Goal: Information Seeking & Learning: Learn about a topic

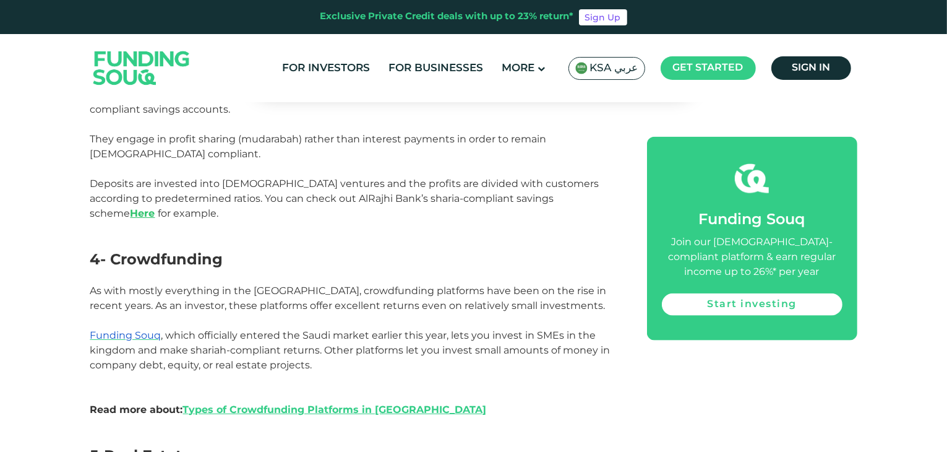
scroll to position [1472, 0]
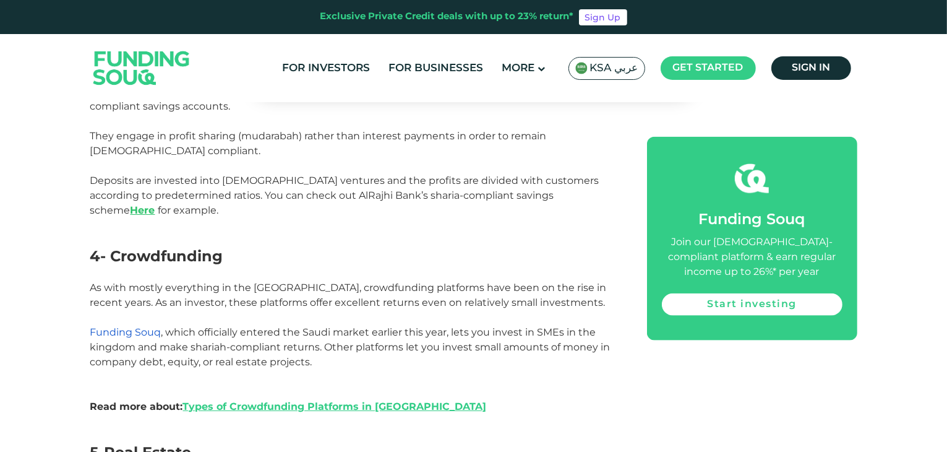
click at [135, 326] on span "Funding Souq" at bounding box center [125, 332] width 71 height 12
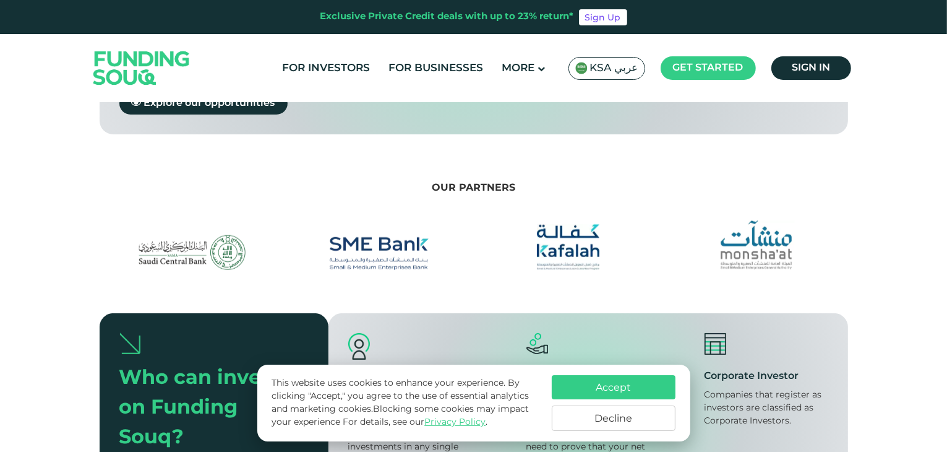
scroll to position [1197, 0]
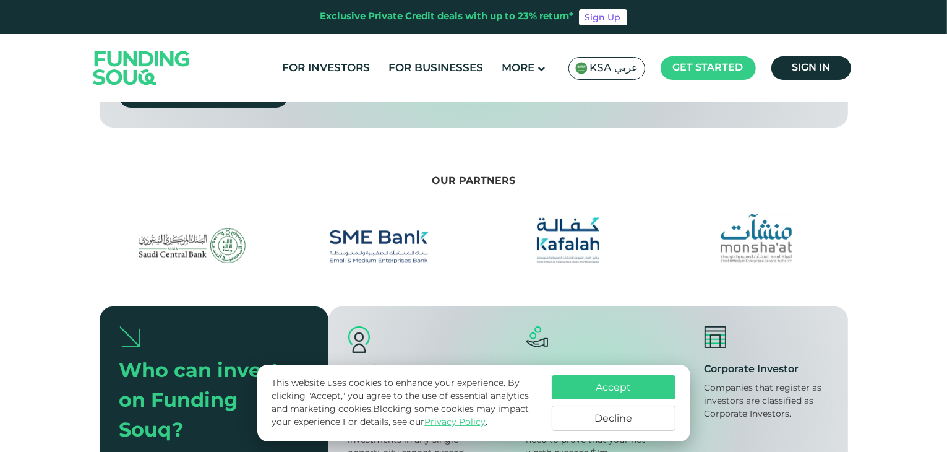
click at [589, 397] on button "Accept" at bounding box center [614, 387] width 124 height 24
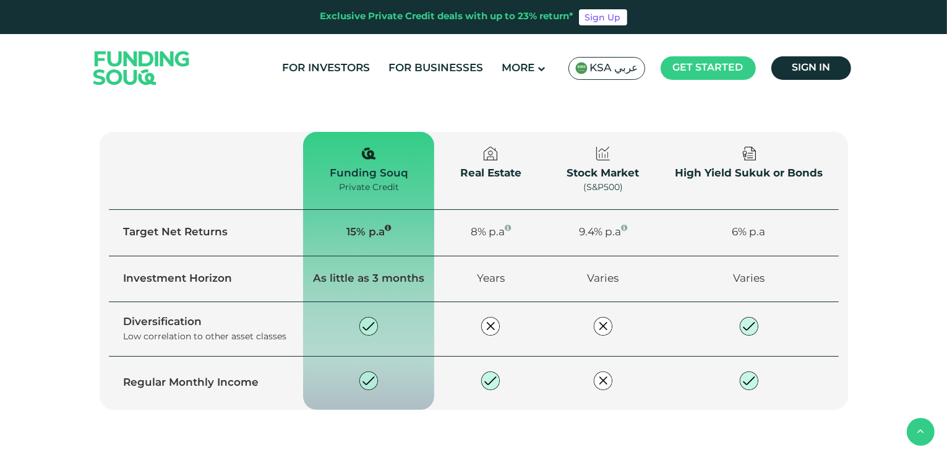
scroll to position [1752, 0]
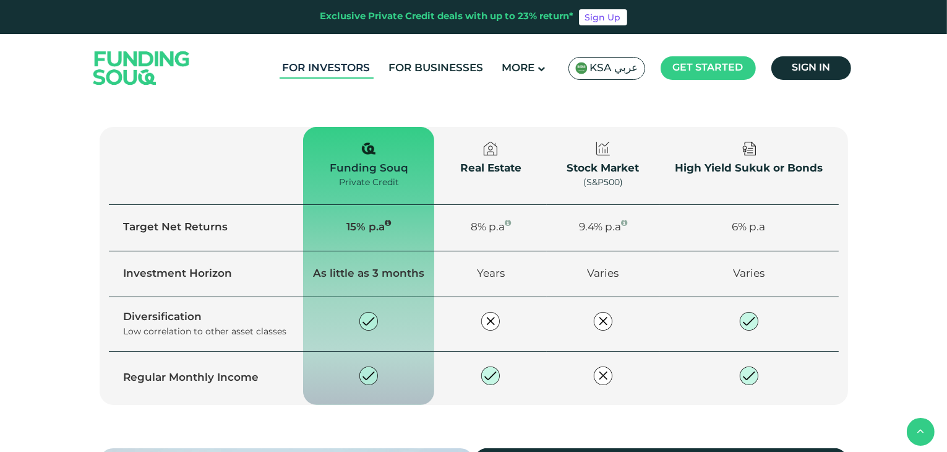
click at [364, 70] on link "For Investors" at bounding box center [327, 68] width 94 height 20
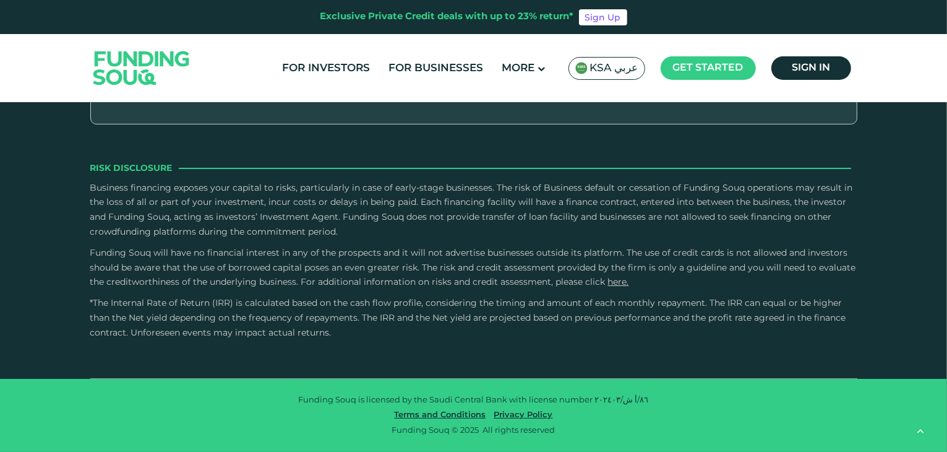
scroll to position [2448, 0]
type tc-range-slider "30000"
type tc-range-slider "10000"
drag, startPoint x: 150, startPoint y: 206, endPoint x: 131, endPoint y: 192, distance: 23.0
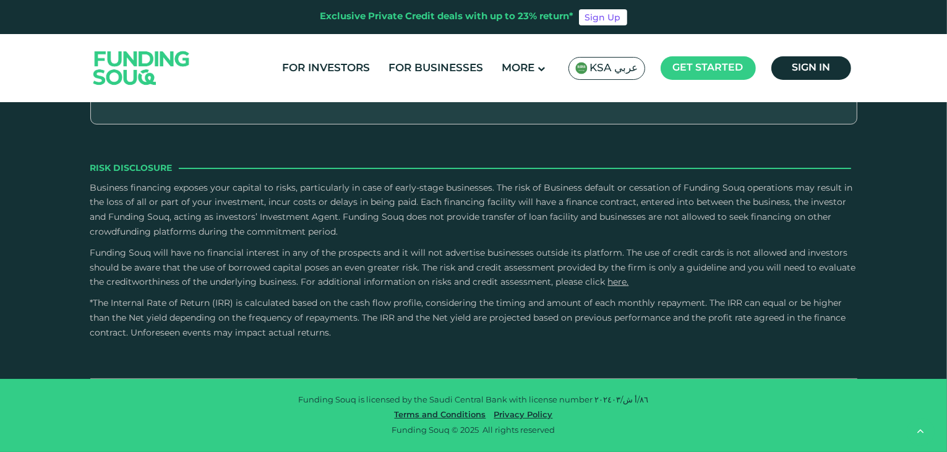
drag, startPoint x: 503, startPoint y: 208, endPoint x: 552, endPoint y: 209, distance: 48.9
type tc-range-slider "1"
drag, startPoint x: 552, startPoint y: 209, endPoint x: 340, endPoint y: 213, distance: 212.2
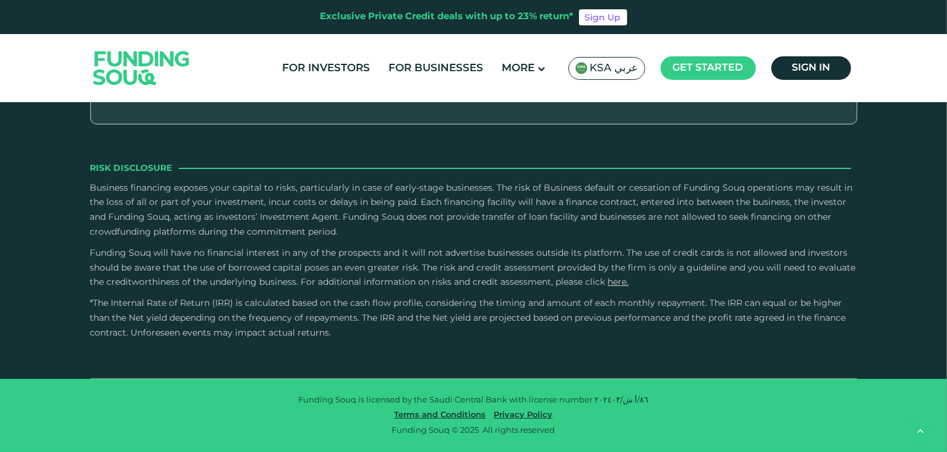
drag, startPoint x: 304, startPoint y: 207, endPoint x: 348, endPoint y: 200, distance: 44.5
drag, startPoint x: 325, startPoint y: 196, endPoint x: 316, endPoint y: 195, distance: 8.7
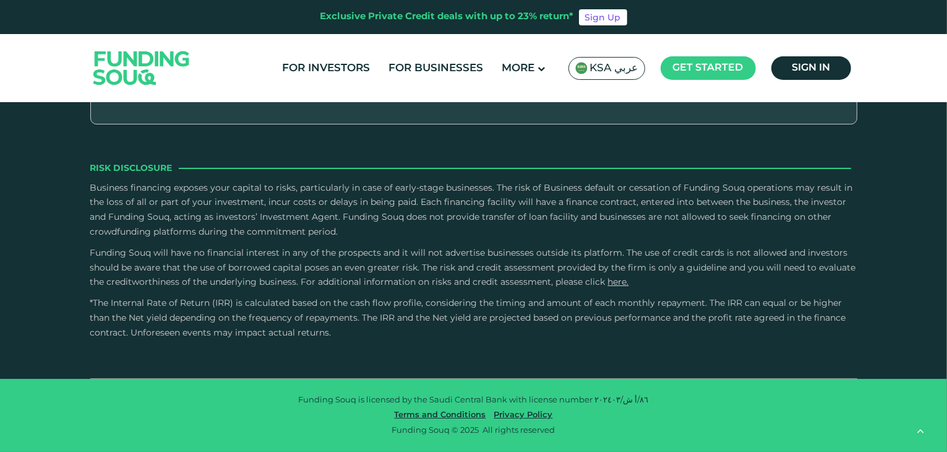
type tc-range-slider "20000"
drag, startPoint x: 320, startPoint y: 207, endPoint x: 104, endPoint y: 201, distance: 216.0
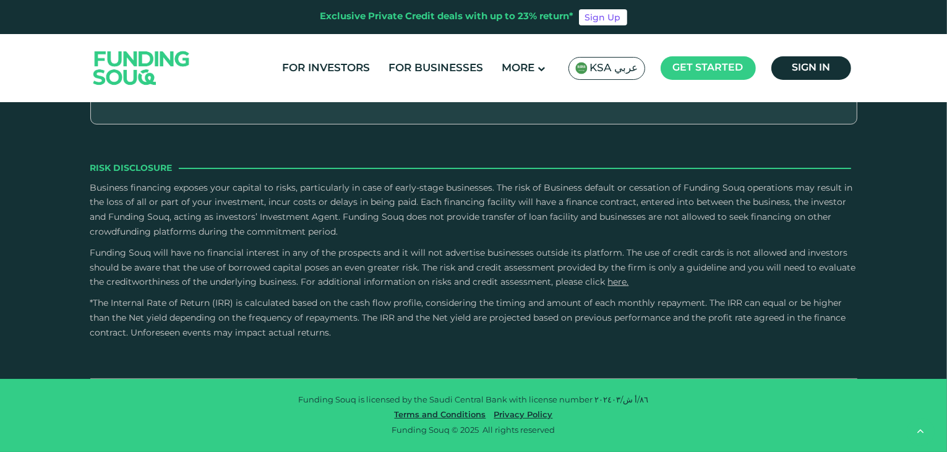
radio input "true"
drag, startPoint x: 147, startPoint y: 213, endPoint x: 137, endPoint y: 213, distance: 10.5
type tc-range-slider "10000"
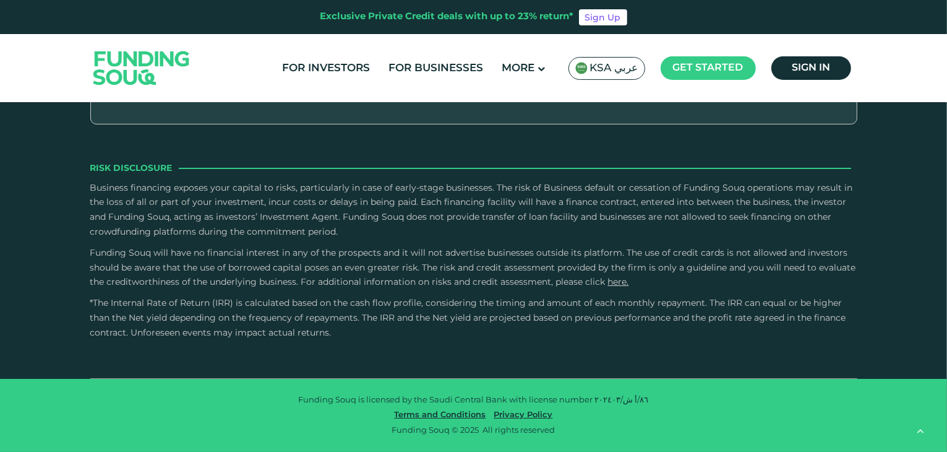
type tc-range-slider "10000"
radio input "true"
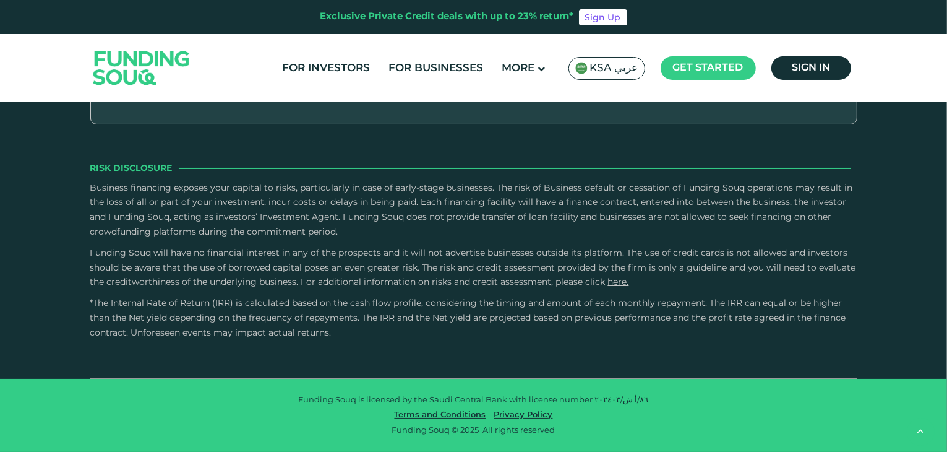
radio input "true"
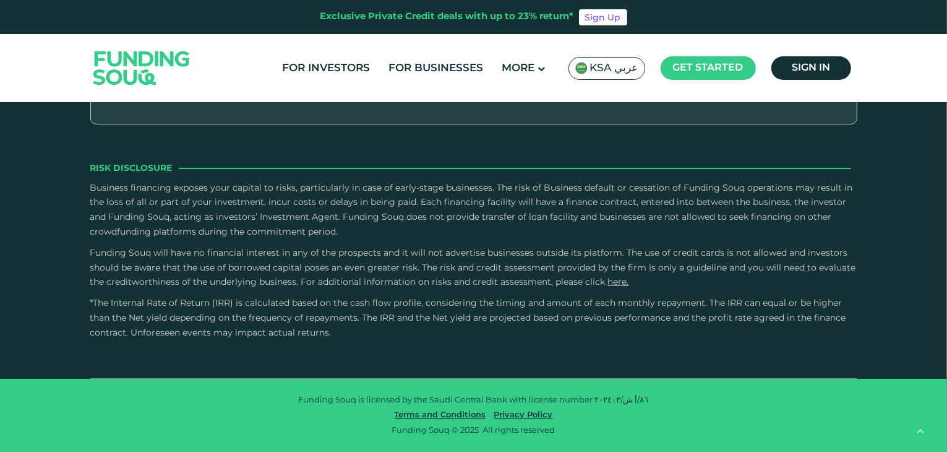
scroll to position [3916, 0]
